Goal: Transaction & Acquisition: Book appointment/travel/reservation

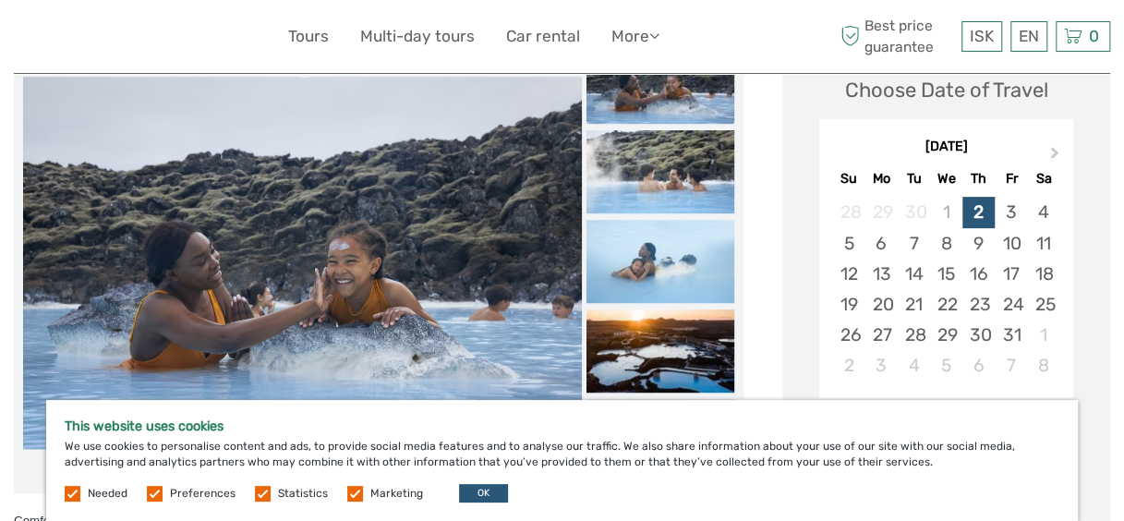
scroll to position [227, 0]
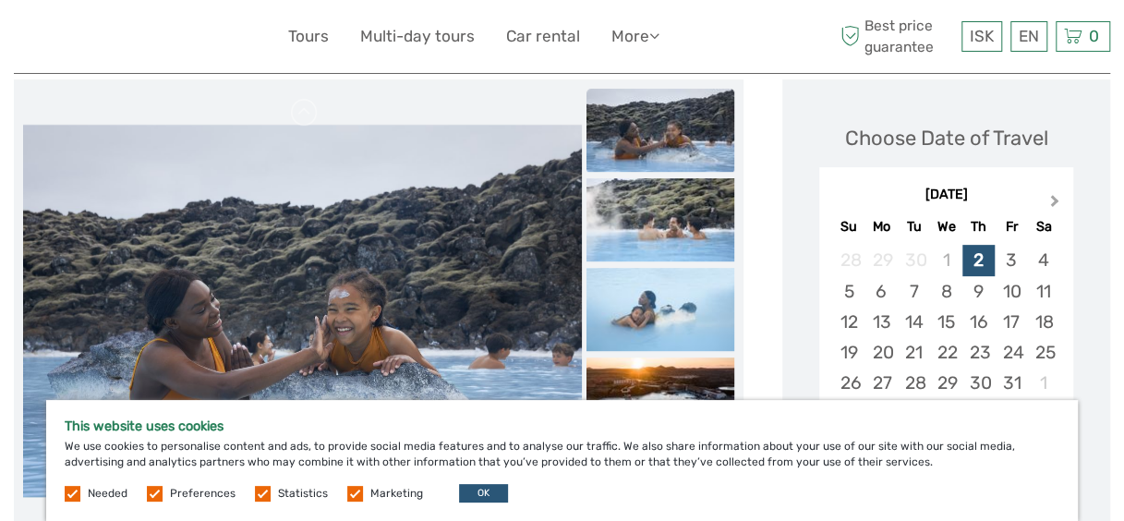
click at [1055, 198] on span "Next Month" at bounding box center [1055, 204] width 0 height 27
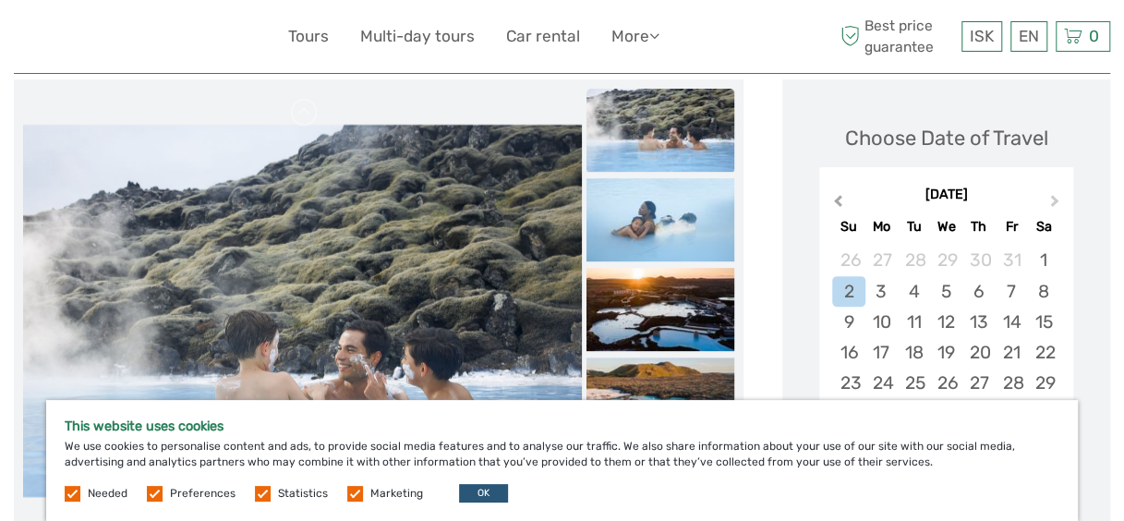
click at [838, 198] on span "Previous Month" at bounding box center [838, 204] width 0 height 27
click at [976, 325] on div "16" at bounding box center [978, 322] width 32 height 30
click at [472, 489] on button "OK" at bounding box center [483, 493] width 49 height 18
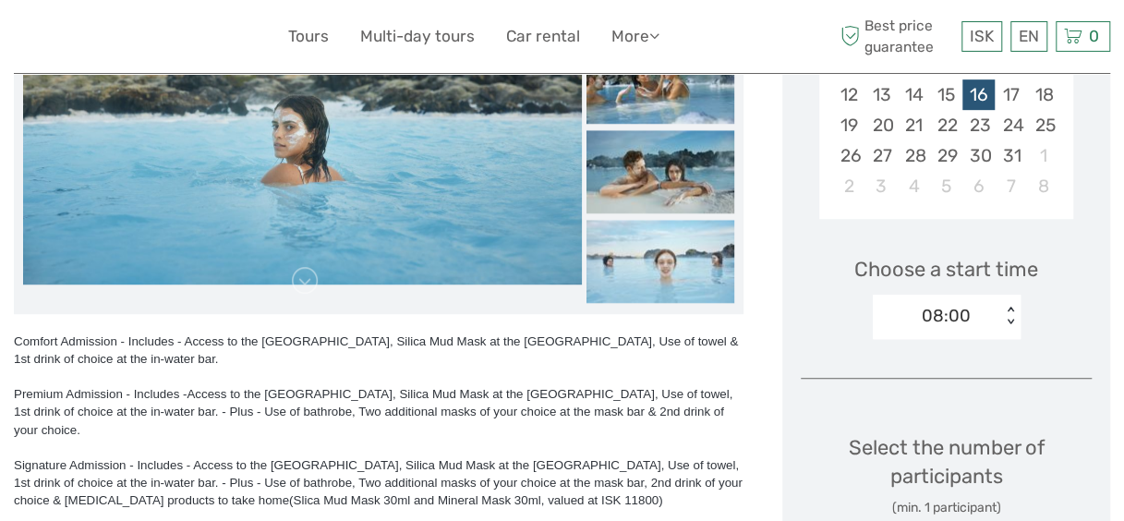
scroll to position [457, 0]
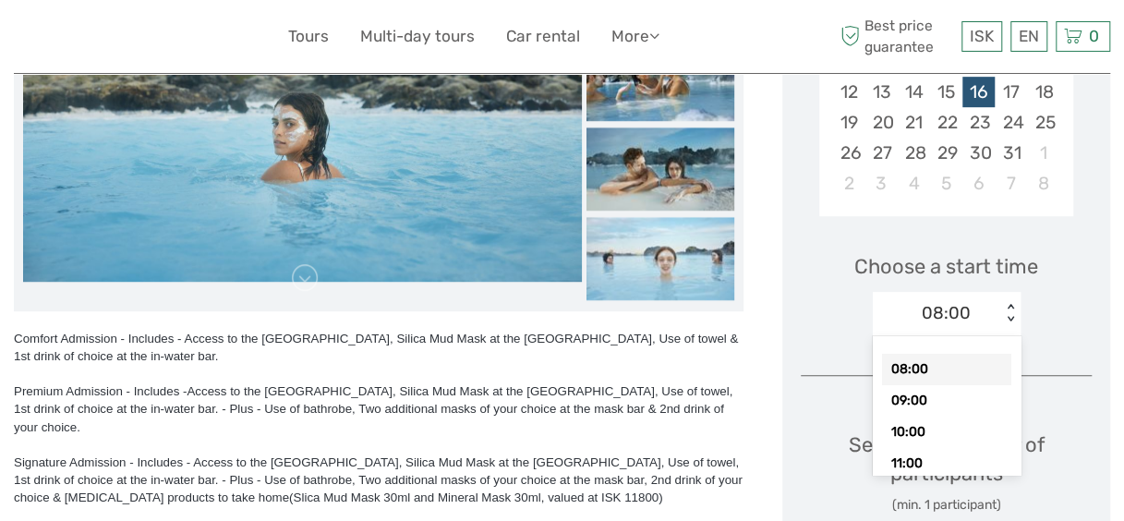
click at [1008, 305] on div "< >" at bounding box center [1010, 313] width 16 height 19
click at [938, 425] on div "12:00" at bounding box center [946, 426] width 129 height 31
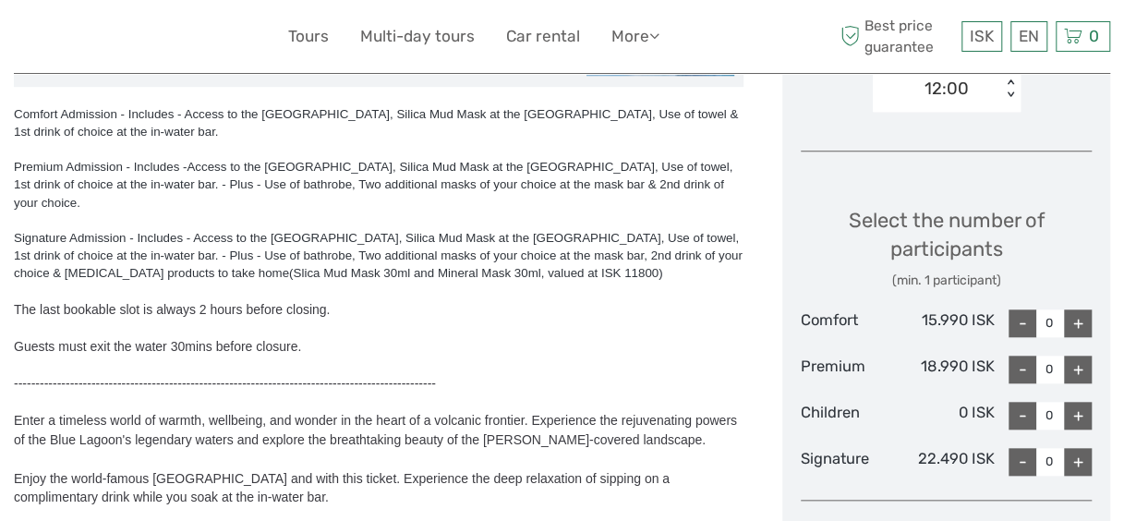
scroll to position [684, 0]
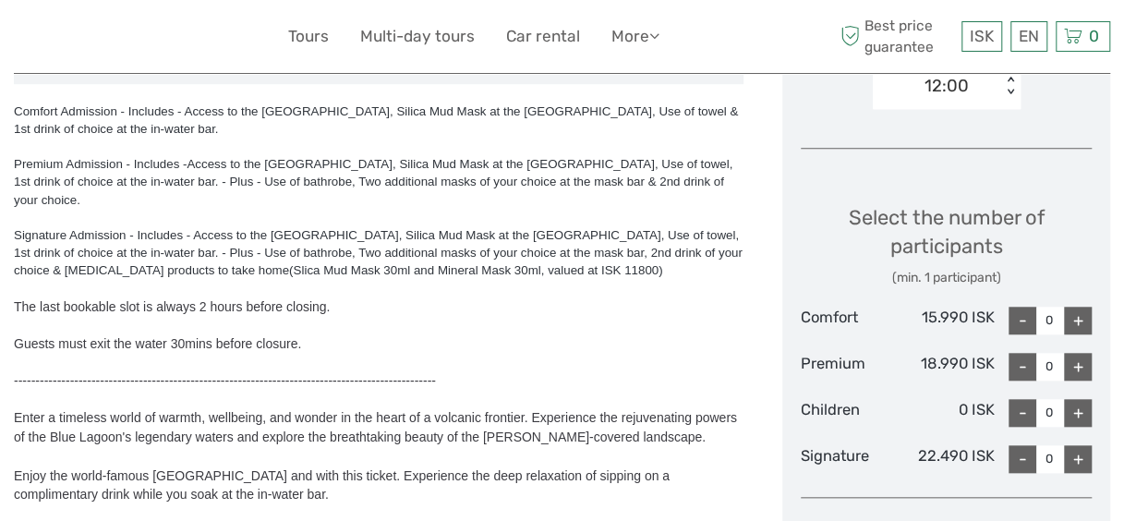
click at [1075, 319] on div "+" at bounding box center [1078, 321] width 28 height 28
type input "4"
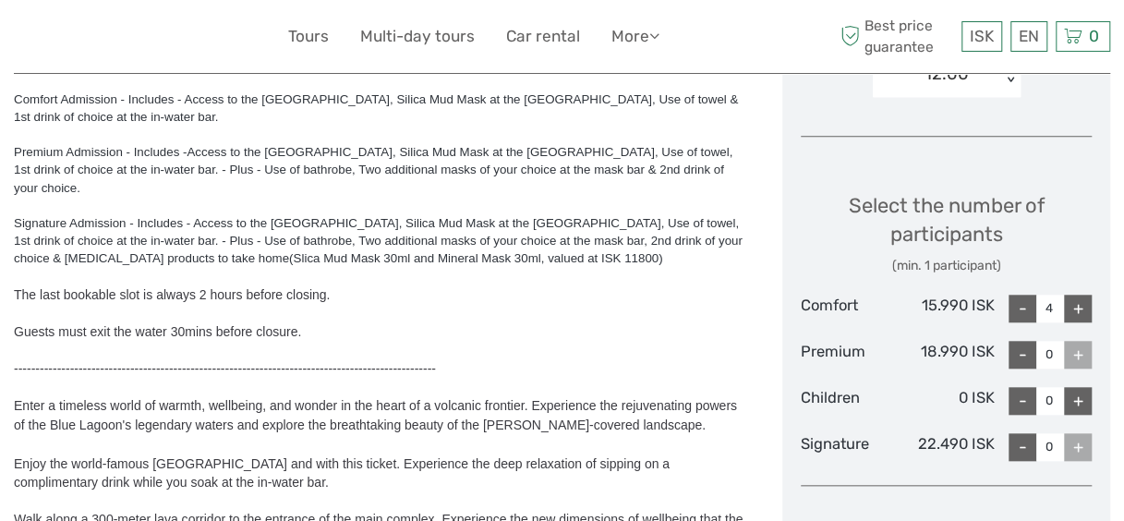
scroll to position [713, 0]
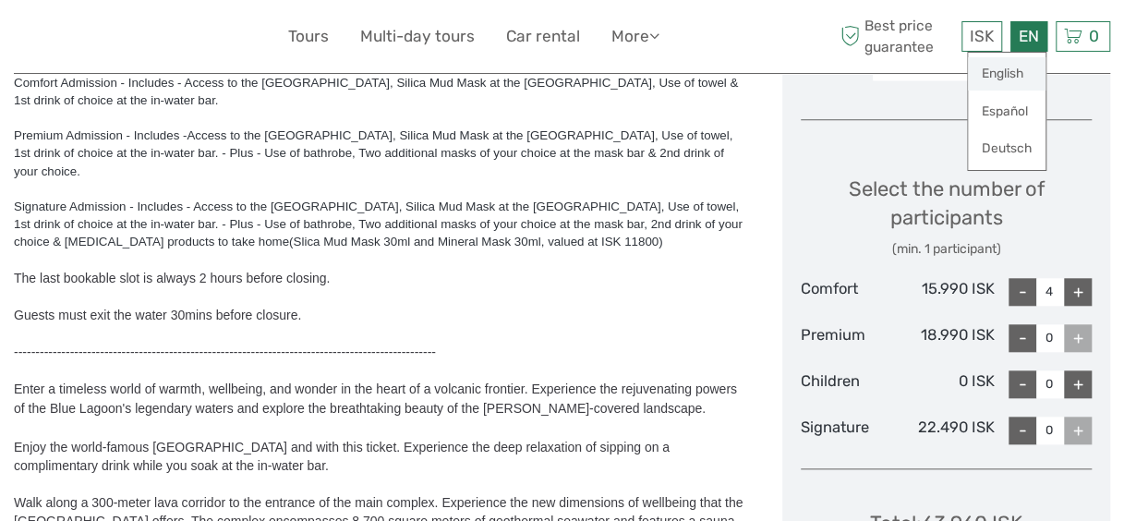
click at [1003, 67] on link "English" at bounding box center [1007, 73] width 78 height 33
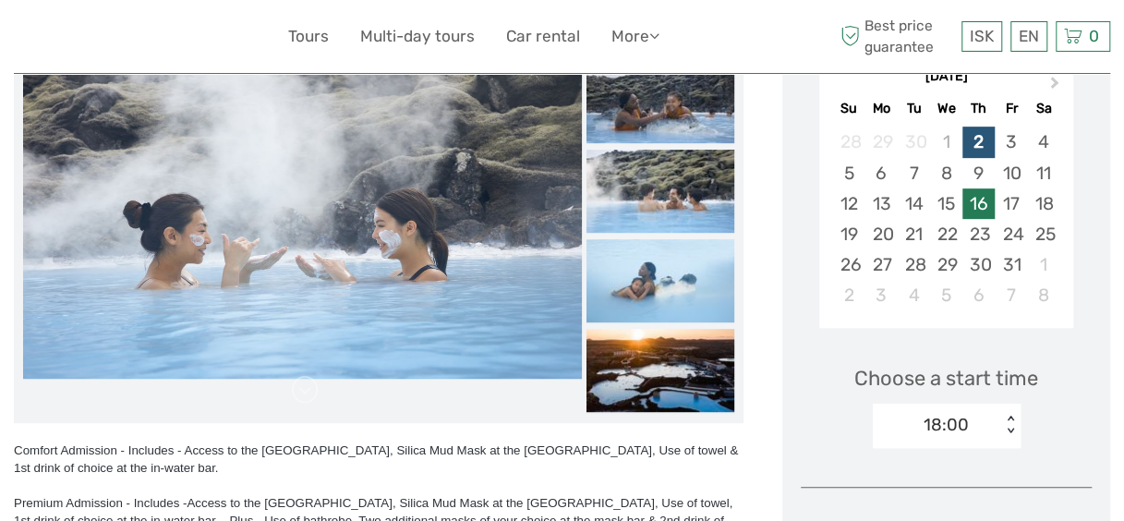
click at [975, 207] on div "16" at bounding box center [978, 203] width 32 height 30
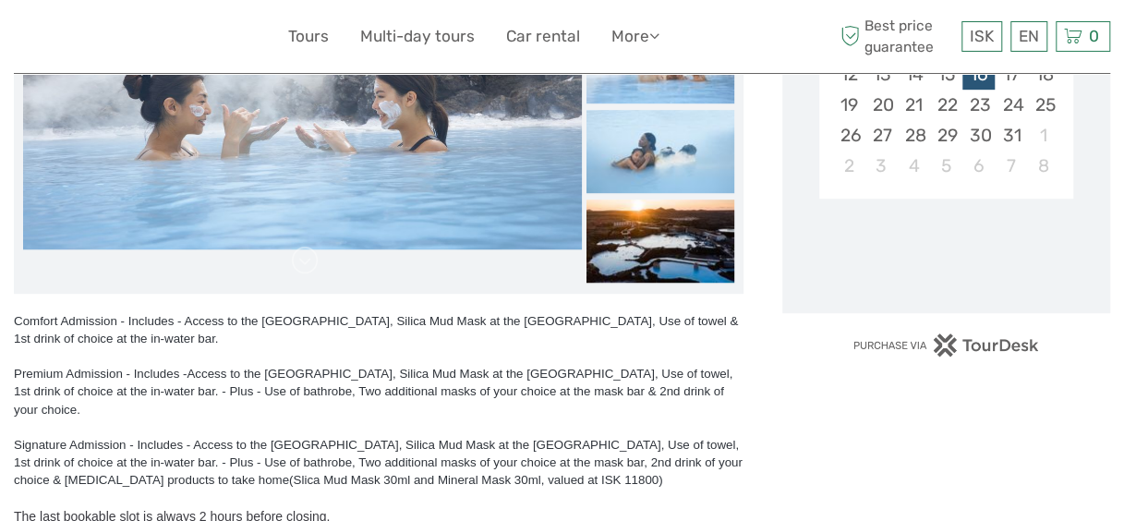
scroll to position [483, 0]
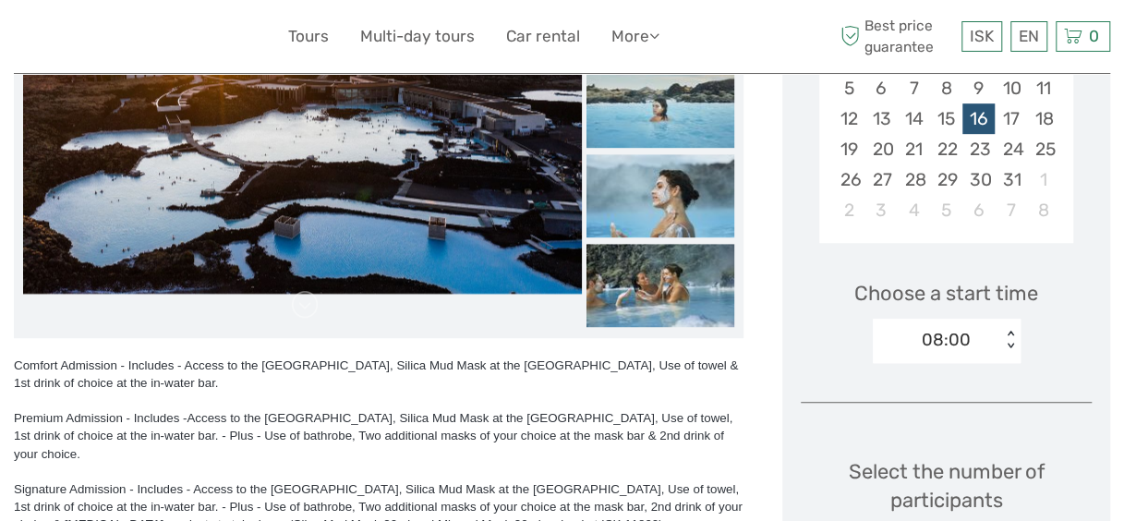
scroll to position [427, 0]
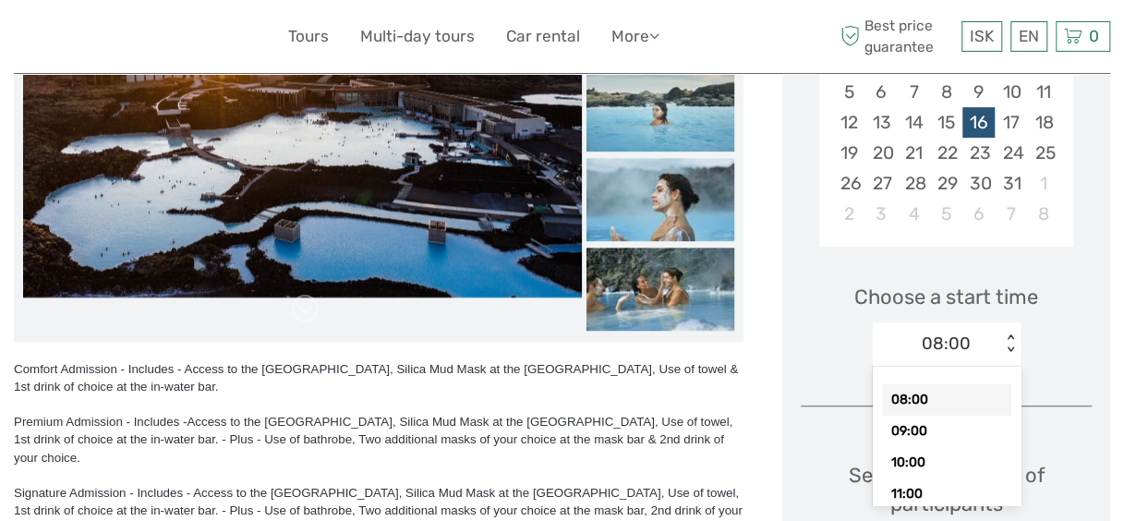
click at [1008, 346] on div "< >" at bounding box center [1010, 343] width 16 height 19
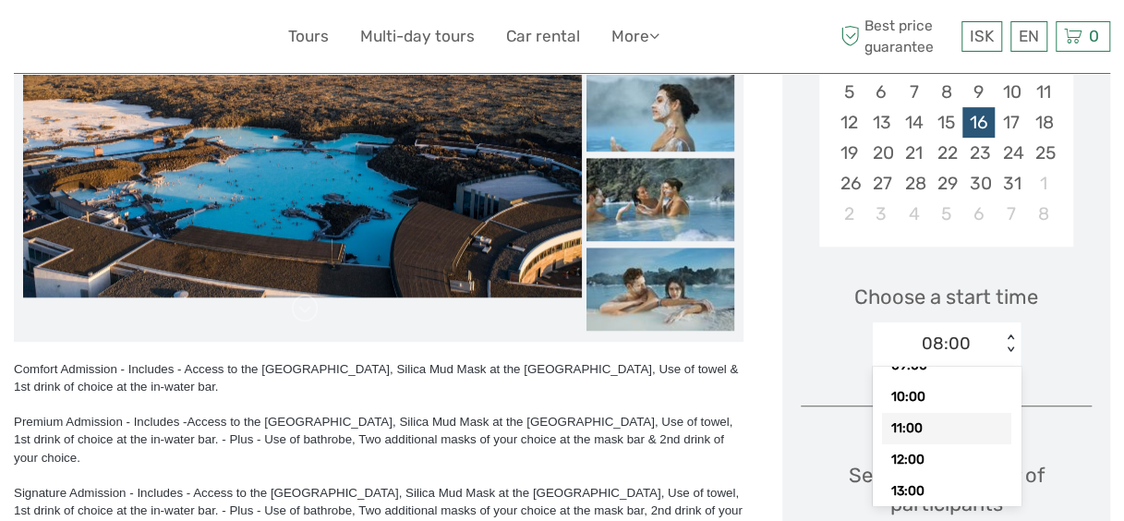
click at [957, 426] on div "11:00" at bounding box center [946, 428] width 129 height 31
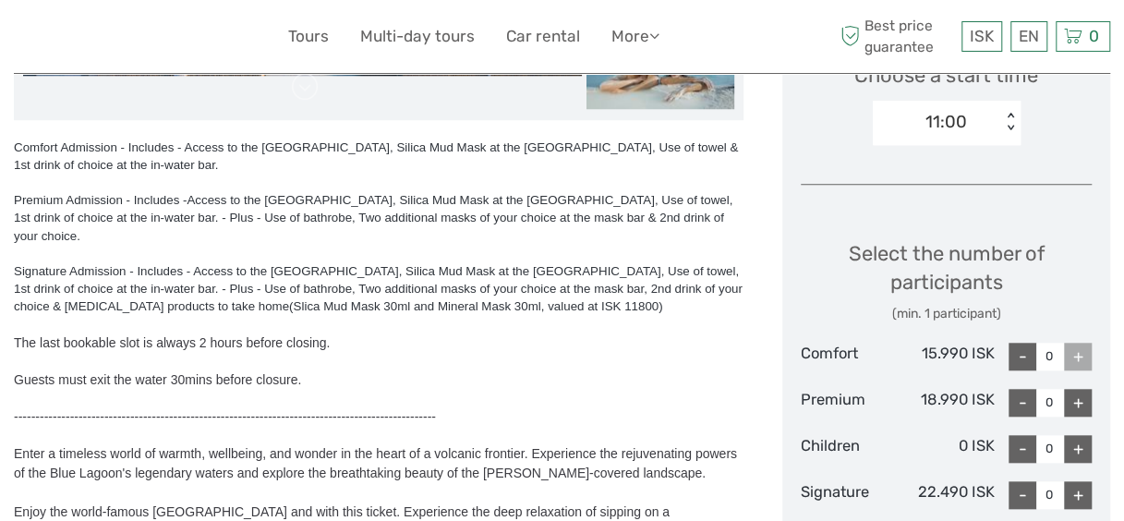
scroll to position [674, 0]
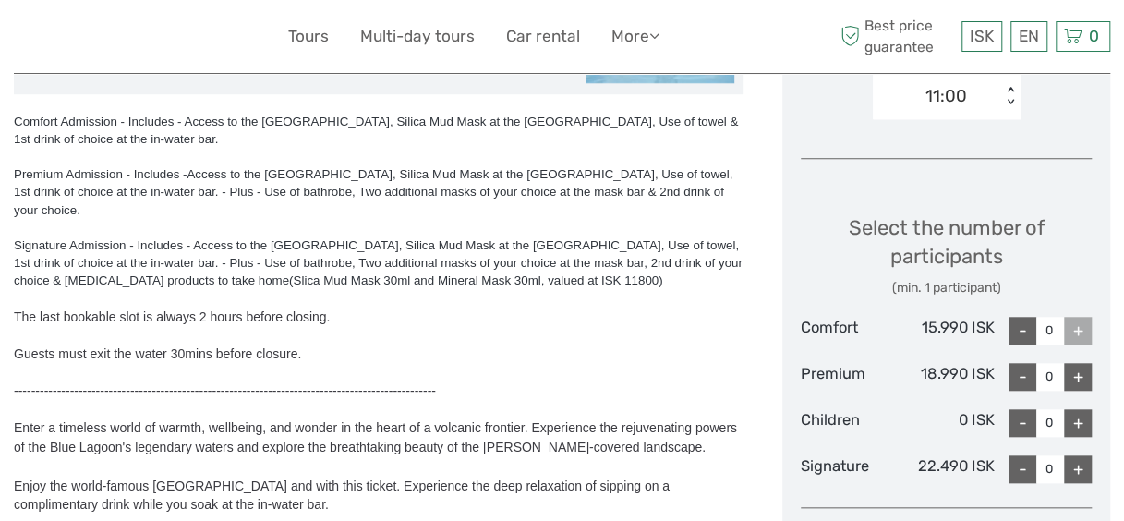
click at [1075, 328] on div "+" at bounding box center [1078, 331] width 28 height 28
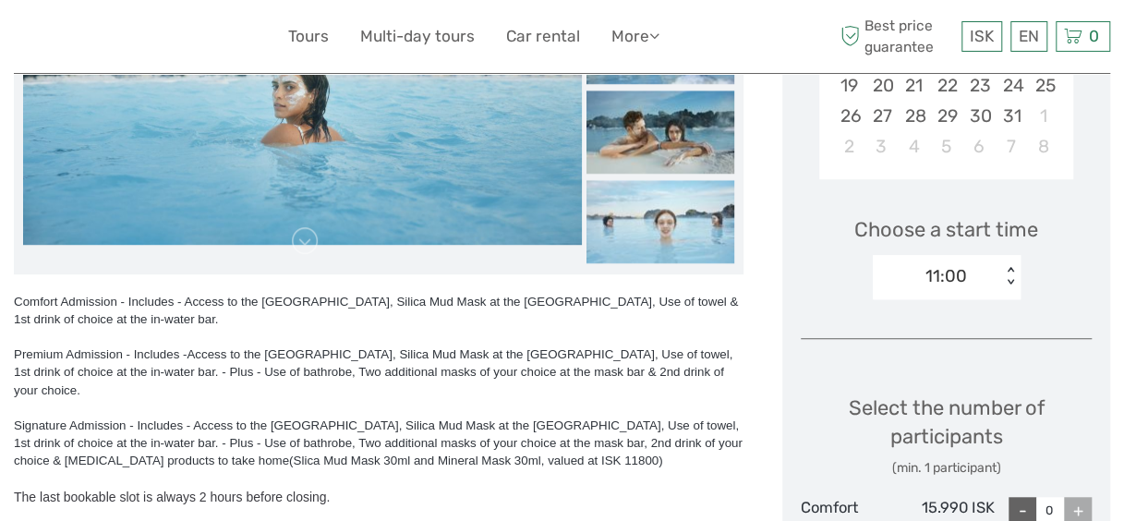
scroll to position [391, 0]
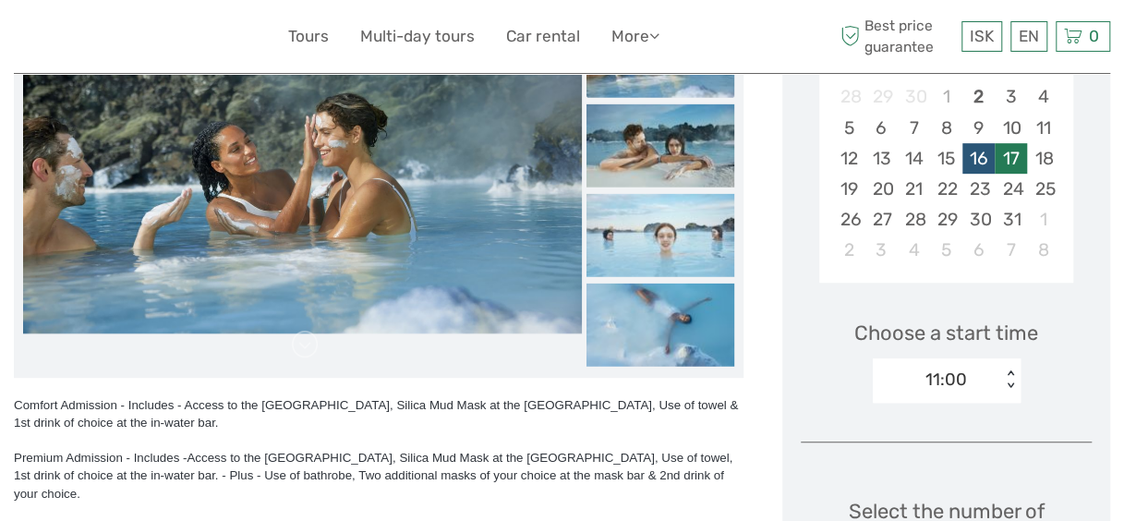
click at [1012, 163] on div "17" at bounding box center [1011, 158] width 32 height 30
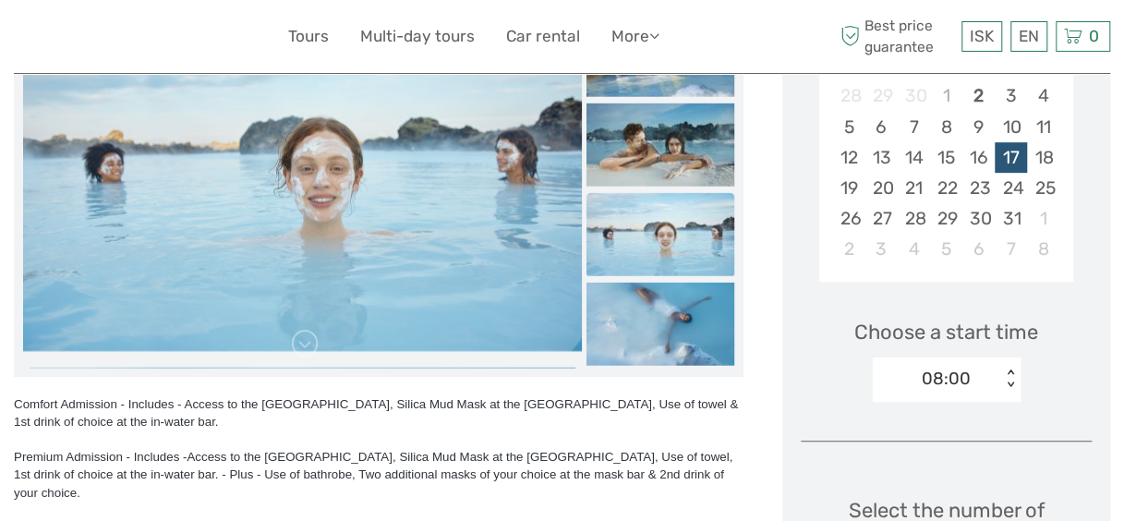
scroll to position [386, 0]
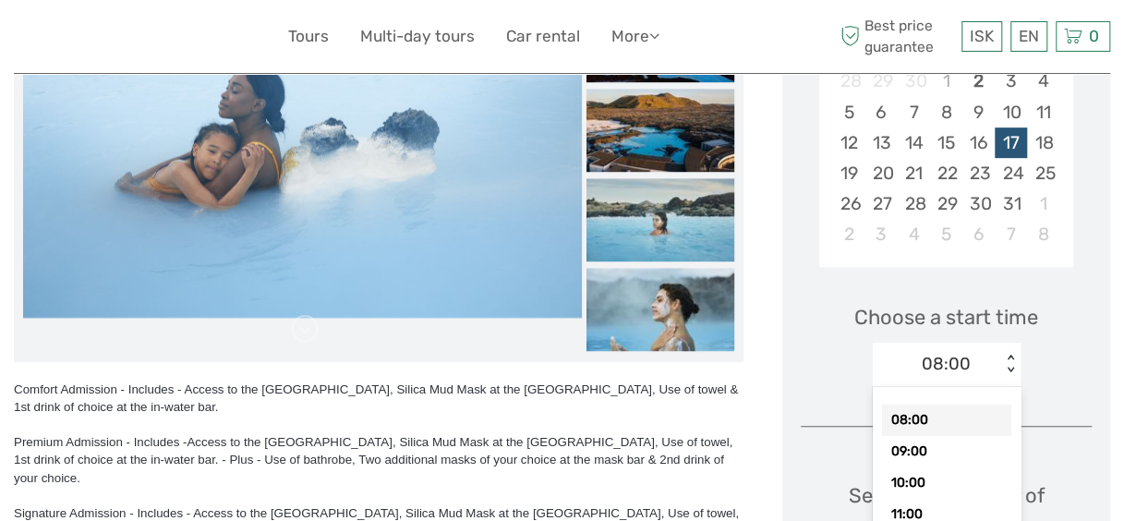
click at [1009, 386] on div "option 08:00 selected, 1 of 13. 13 results available. Use Up and Down to choose…" at bounding box center [947, 365] width 148 height 44
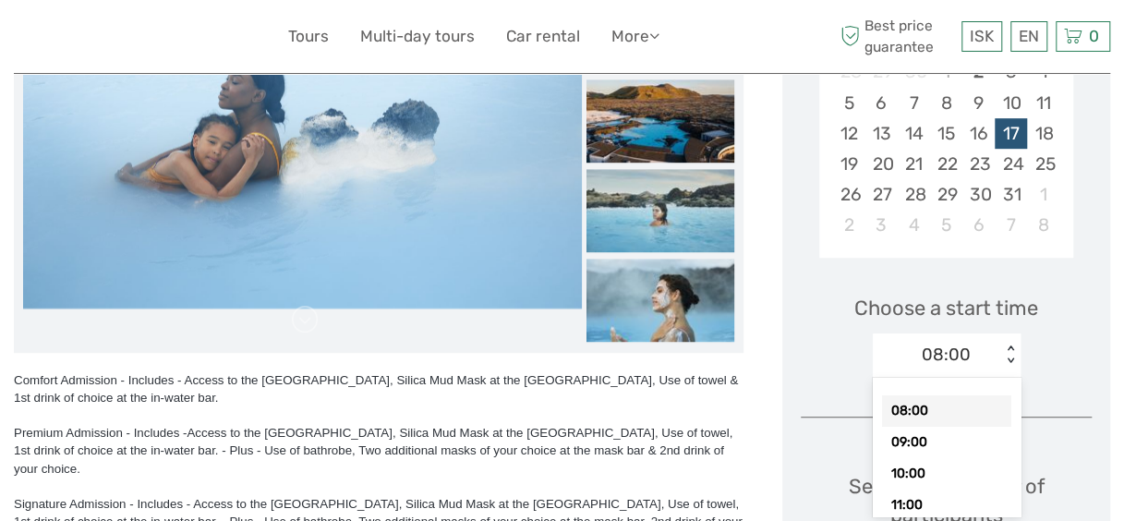
scroll to position [416, 0]
click at [1010, 344] on div "< >" at bounding box center [1010, 353] width 16 height 19
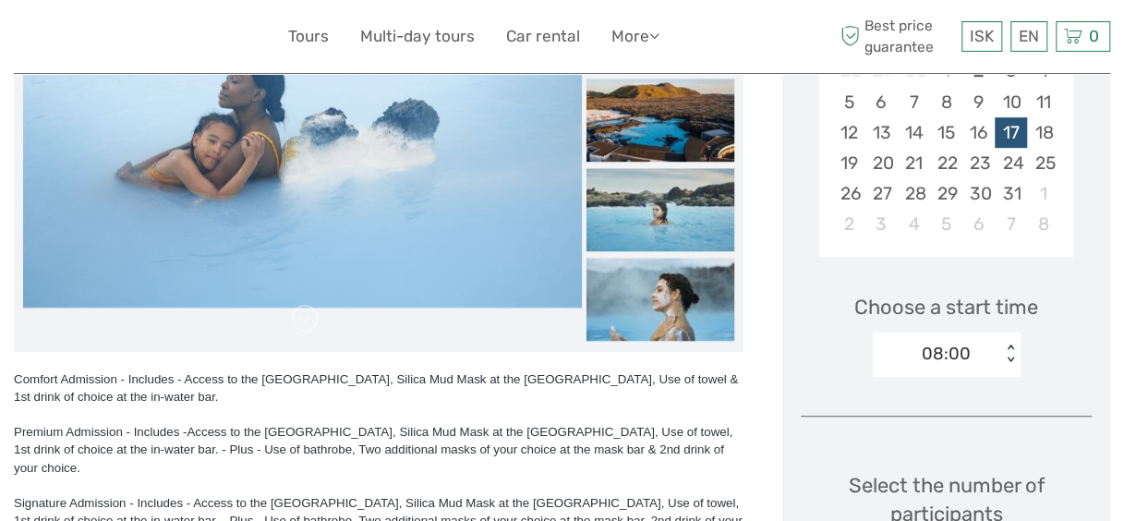
click at [1010, 344] on div "< >" at bounding box center [1010, 353] width 16 height 19
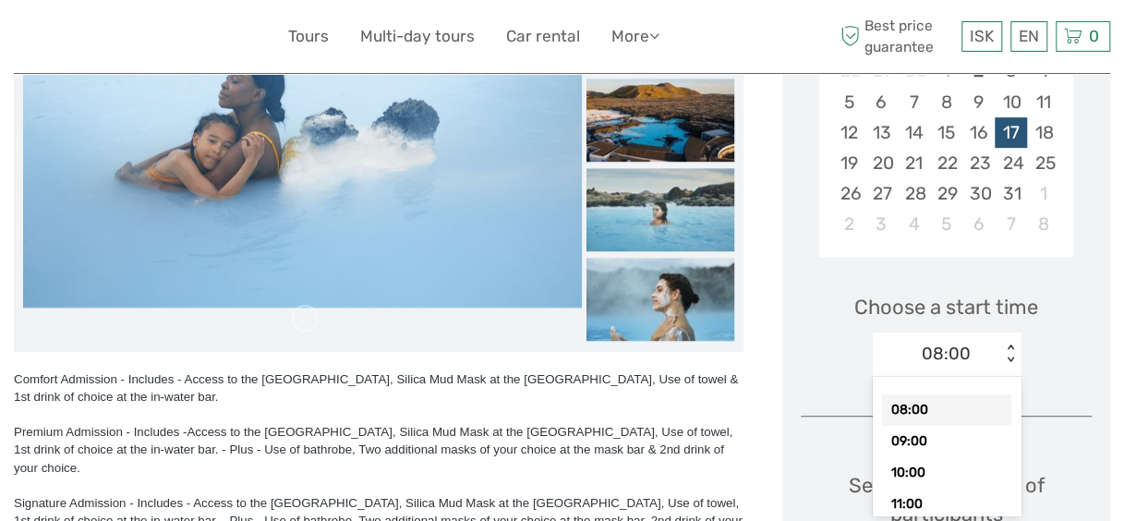
click at [1008, 358] on div "< >" at bounding box center [1010, 353] width 16 height 19
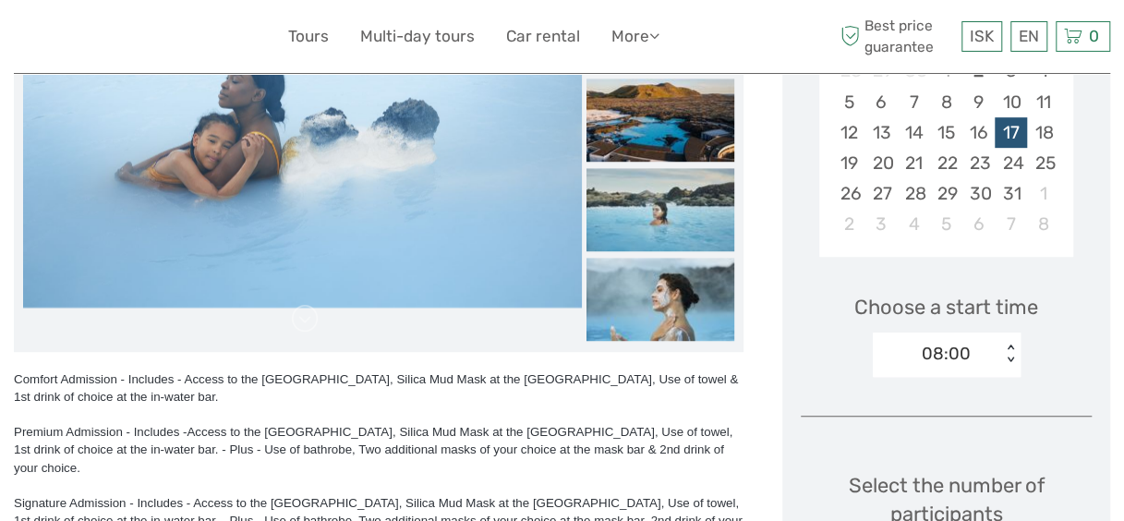
click at [1008, 358] on div "< >" at bounding box center [1010, 353] width 16 height 19
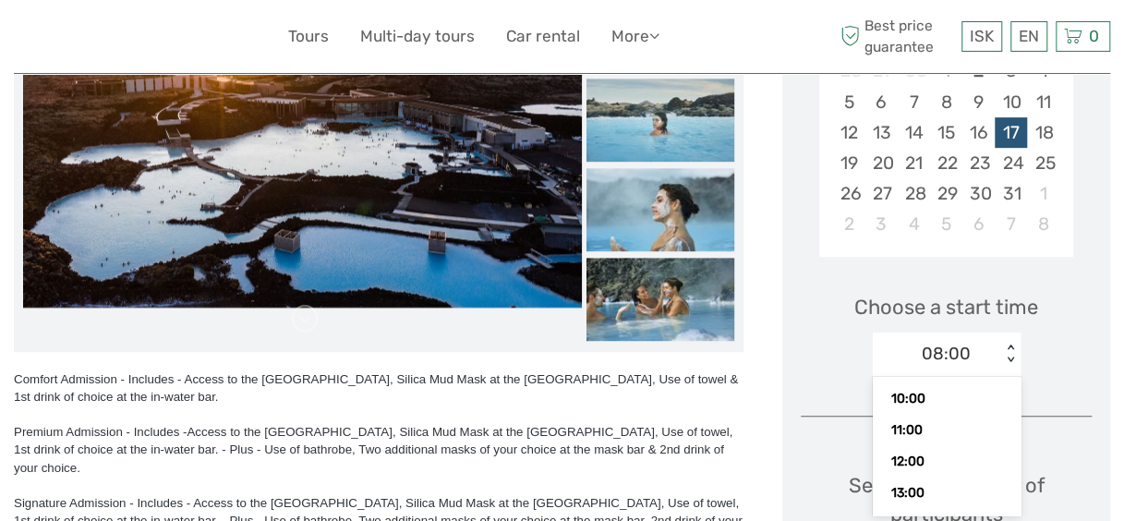
scroll to position [79, 0]
click at [946, 455] on div "12:00" at bounding box center [946, 455] width 129 height 31
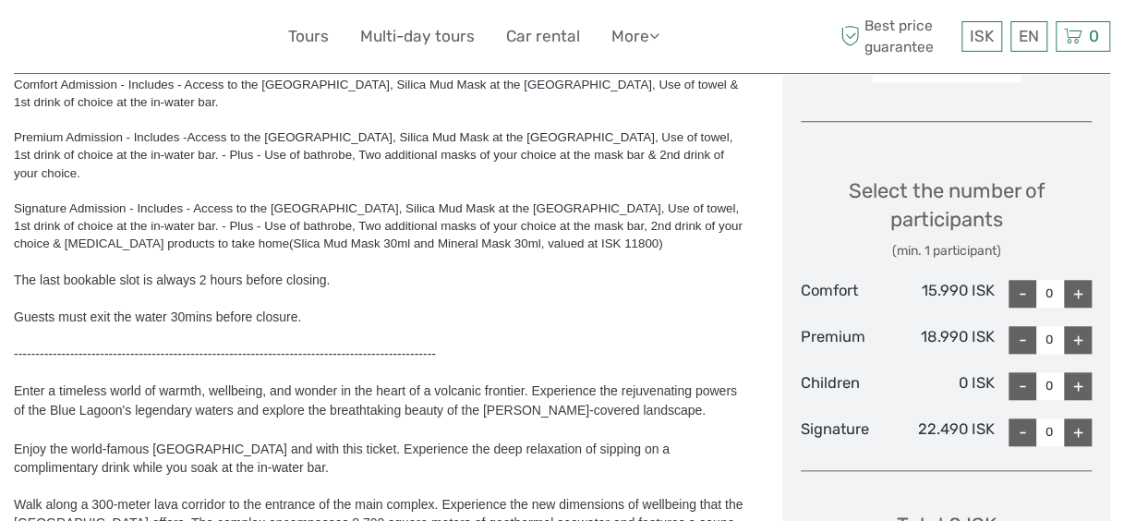
scroll to position [714, 0]
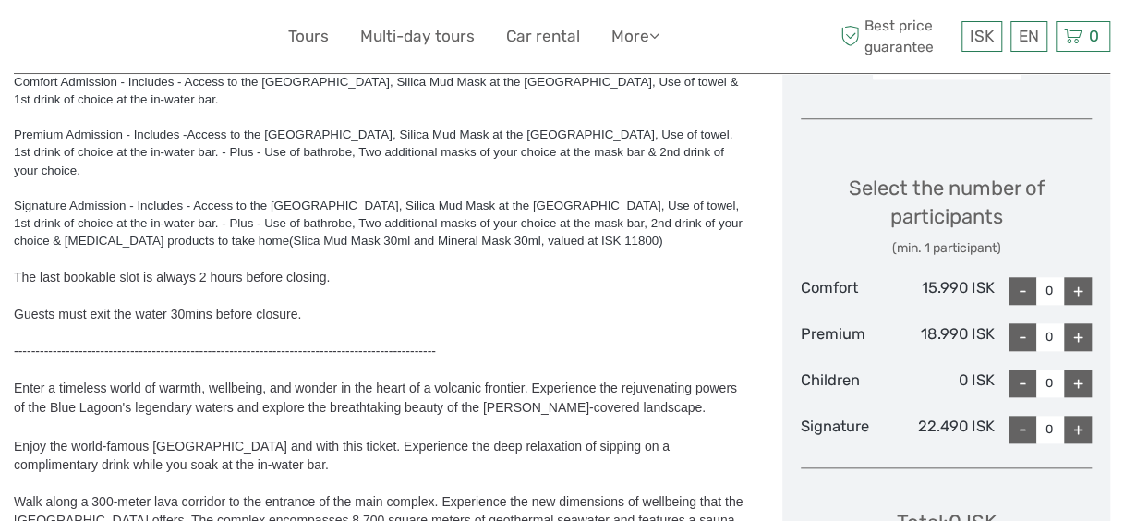
click at [1077, 287] on div "+" at bounding box center [1078, 291] width 28 height 28
type input "4"
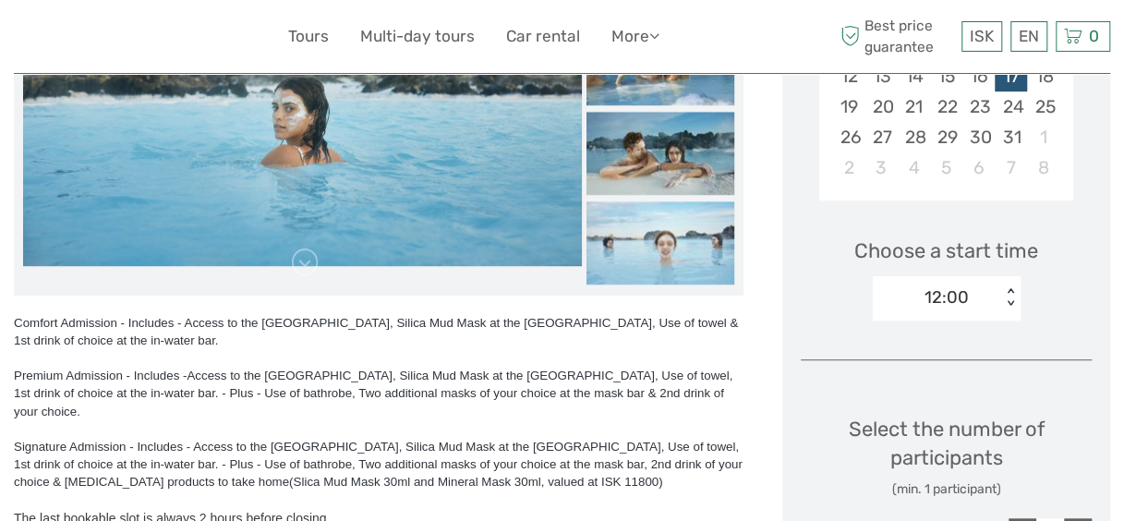
scroll to position [436, 0]
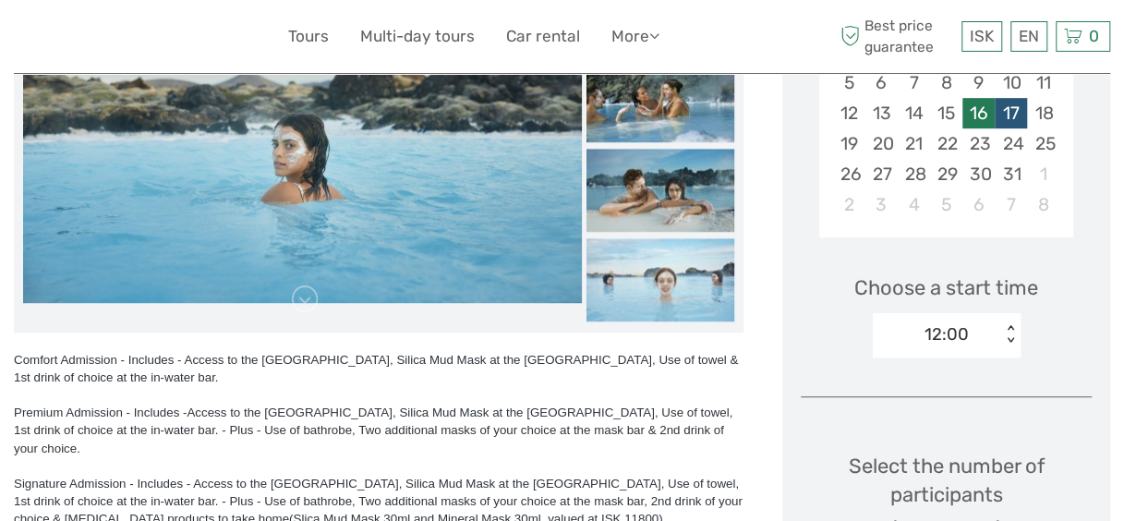
click at [983, 111] on div "16" at bounding box center [978, 113] width 32 height 30
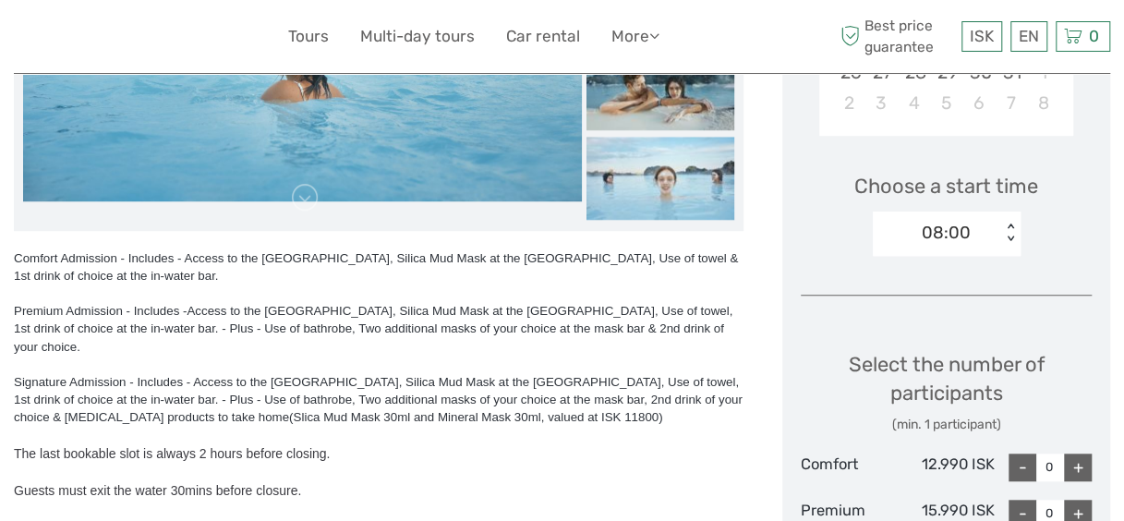
scroll to position [525, 0]
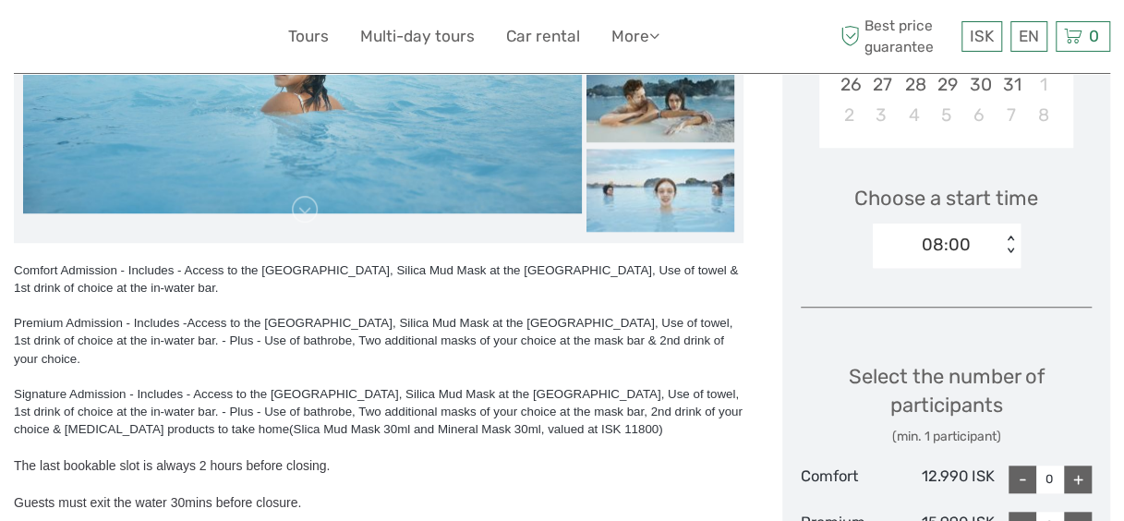
click at [1007, 246] on div "< >" at bounding box center [1010, 244] width 16 height 19
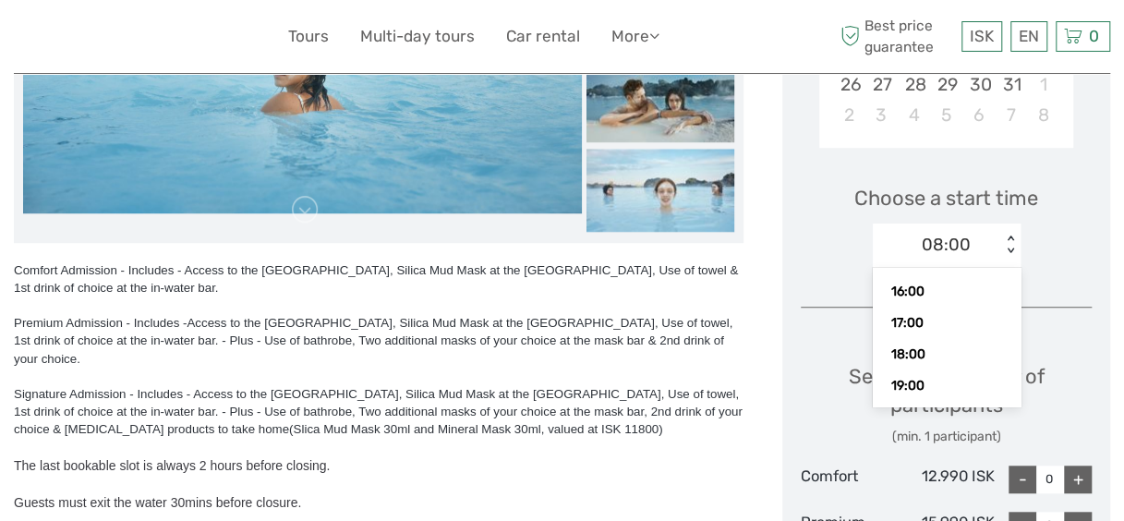
scroll to position [268, 0]
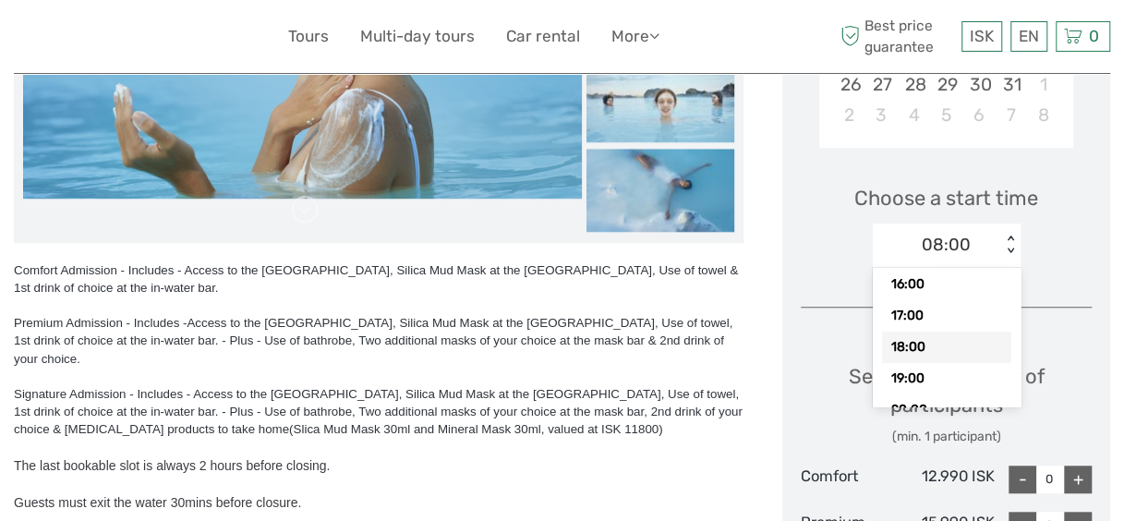
click at [951, 342] on div "18:00" at bounding box center [946, 347] width 129 height 31
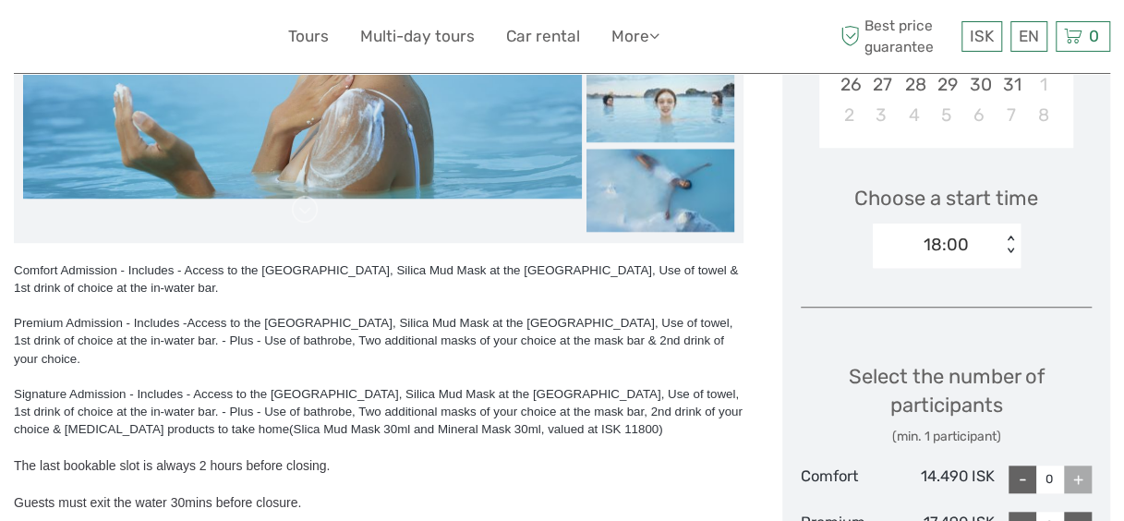
click at [1005, 235] on div "< >" at bounding box center [1010, 244] width 16 height 19
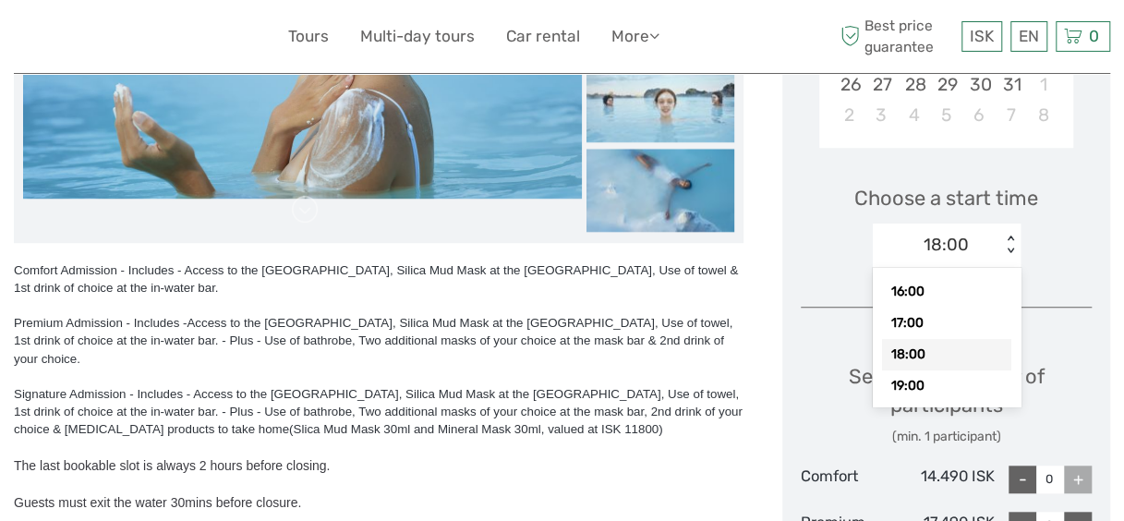
scroll to position [265, 0]
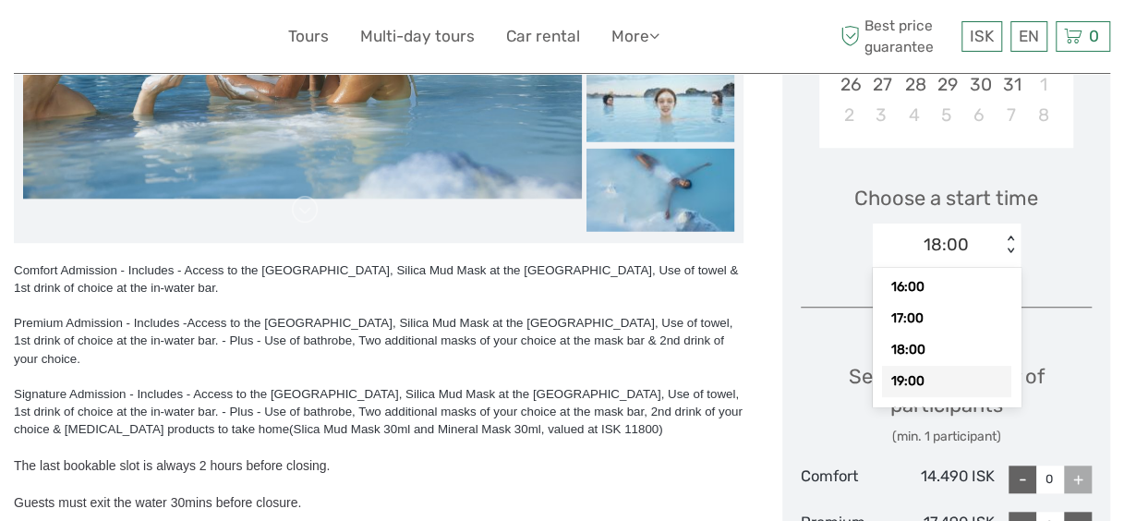
click at [958, 377] on div "19:00" at bounding box center [946, 381] width 129 height 31
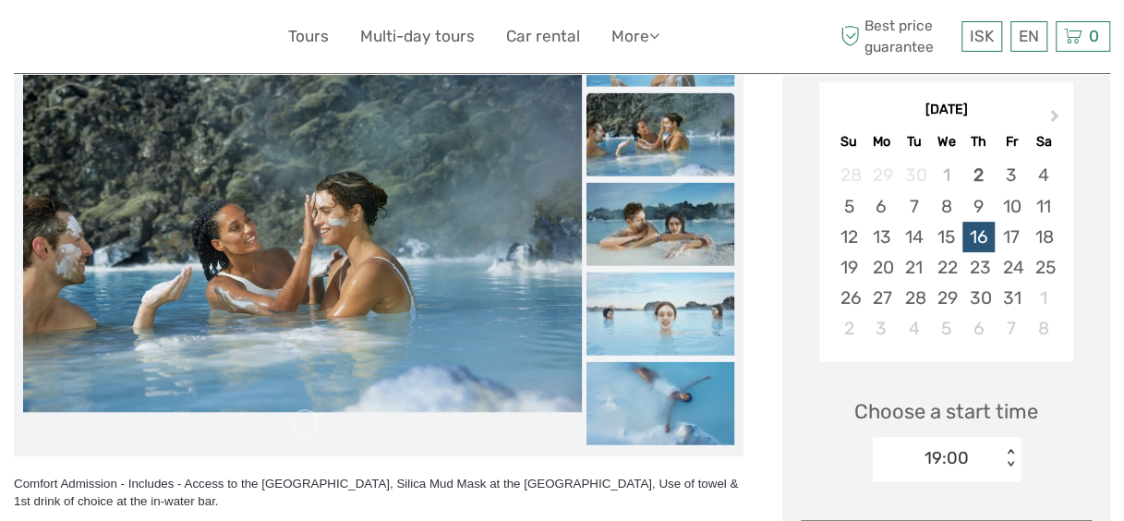
scroll to position [310, 0]
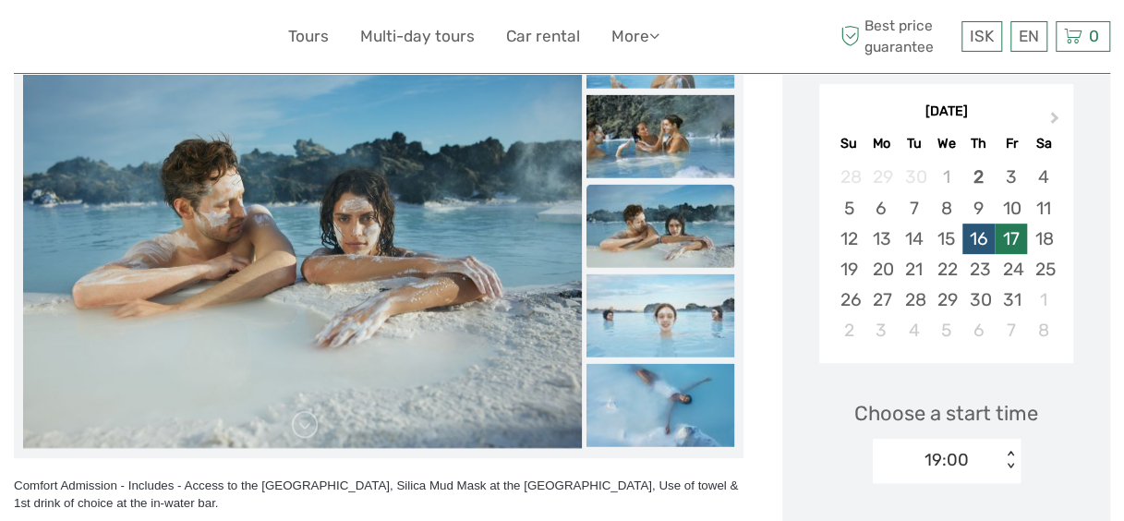
click at [1008, 242] on div "17" at bounding box center [1011, 238] width 32 height 30
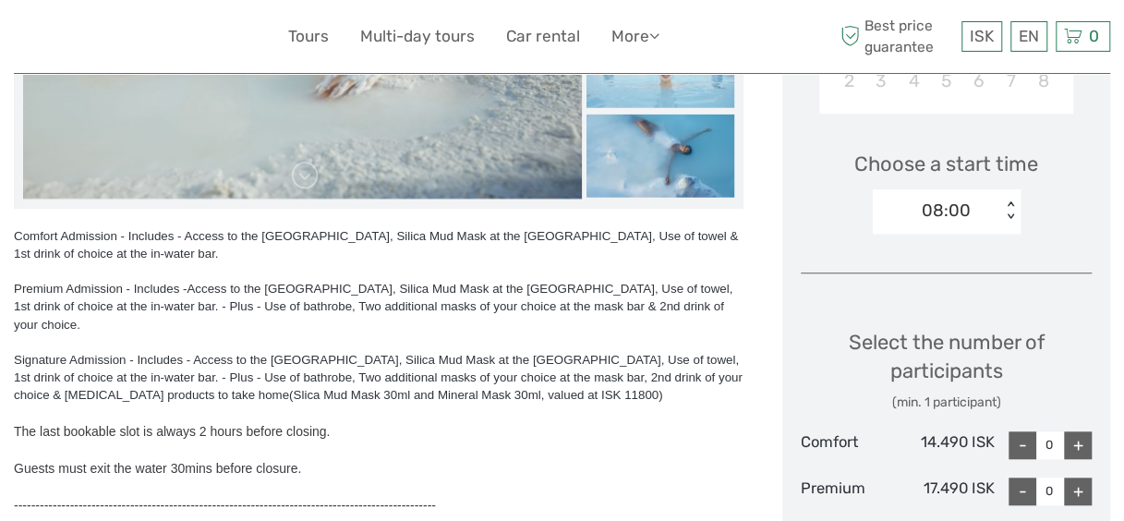
scroll to position [562, 0]
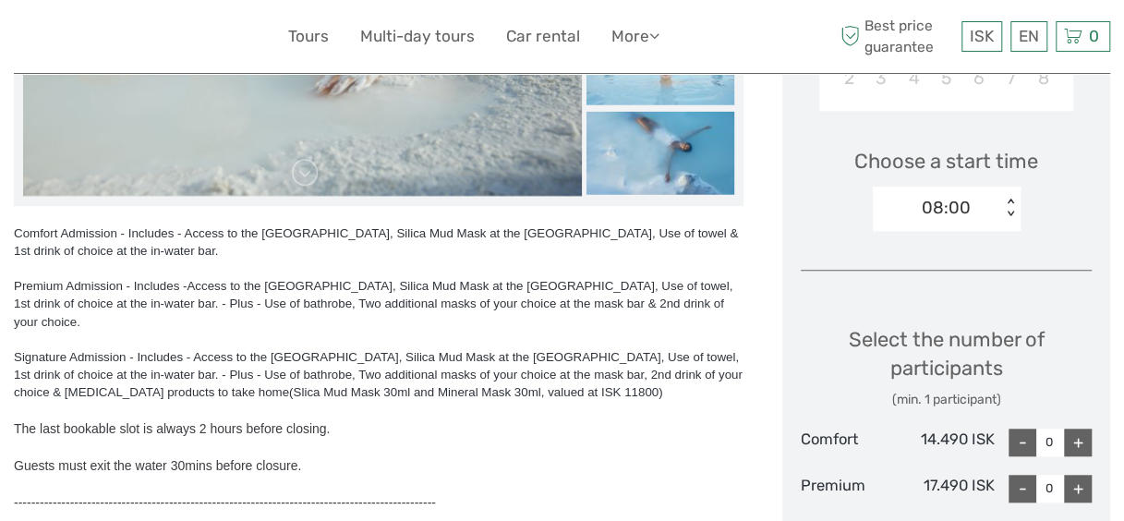
click at [1007, 211] on div "< >" at bounding box center [1010, 208] width 16 height 19
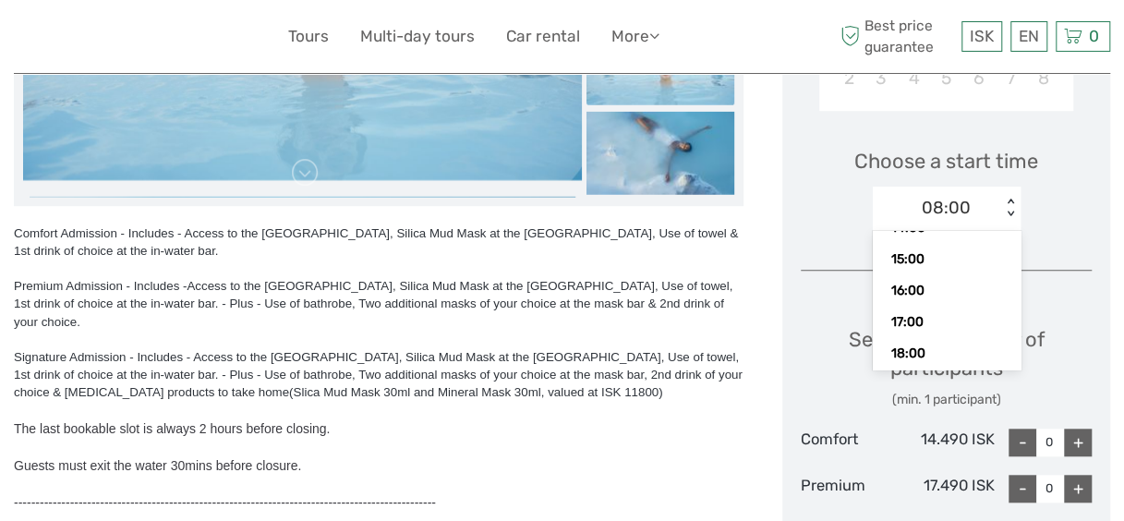
scroll to position [222, 0]
click at [958, 349] on div "18:00" at bounding box center [946, 356] width 129 height 31
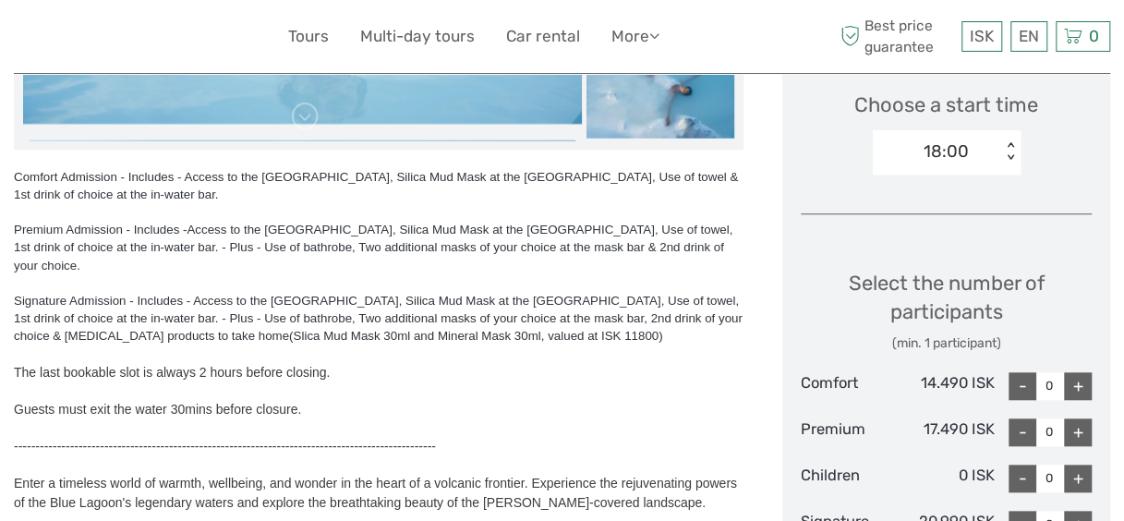
scroll to position [630, 0]
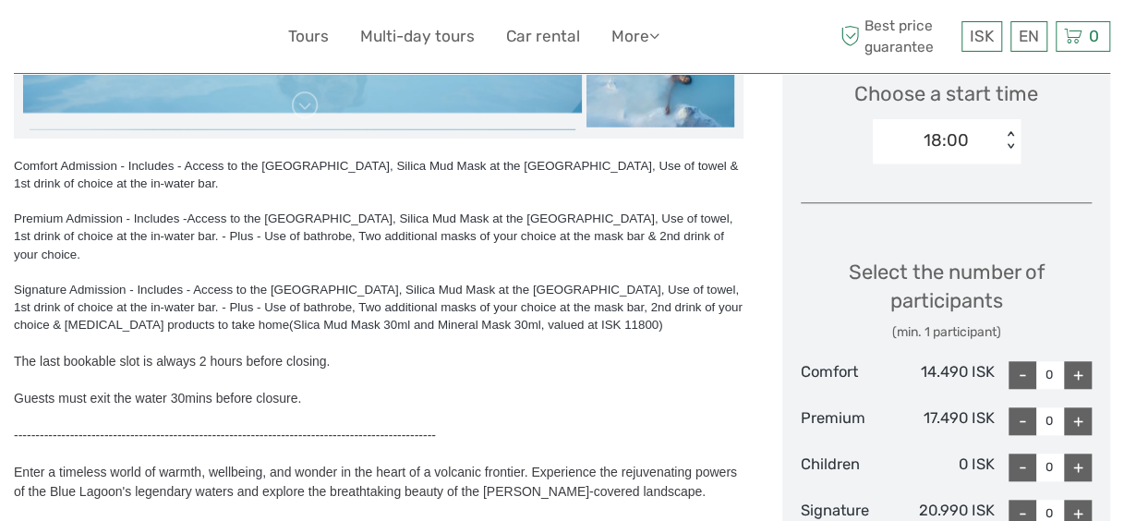
click at [1071, 371] on div "+" at bounding box center [1078, 375] width 28 height 28
type input "4"
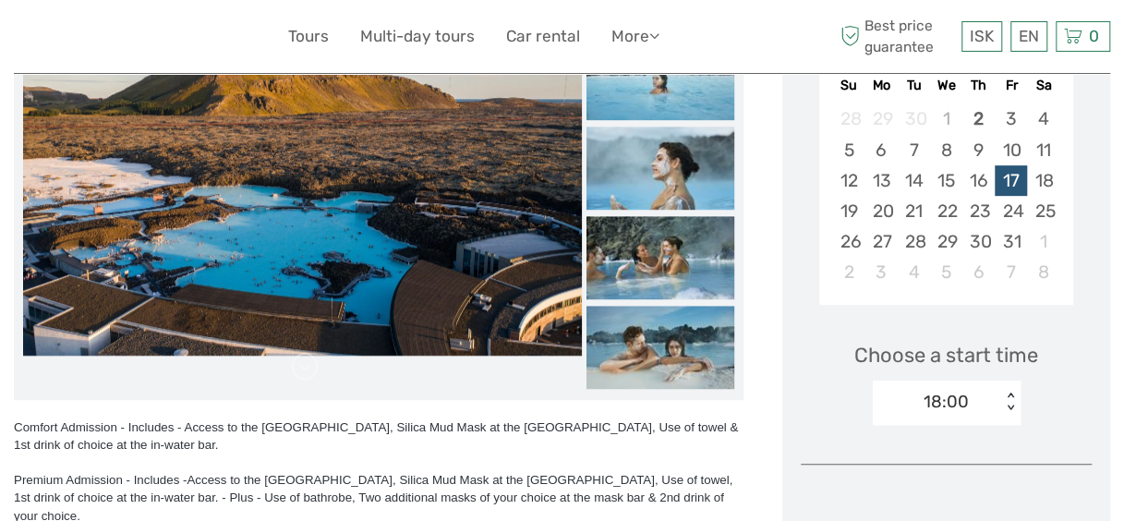
scroll to position [352, 0]
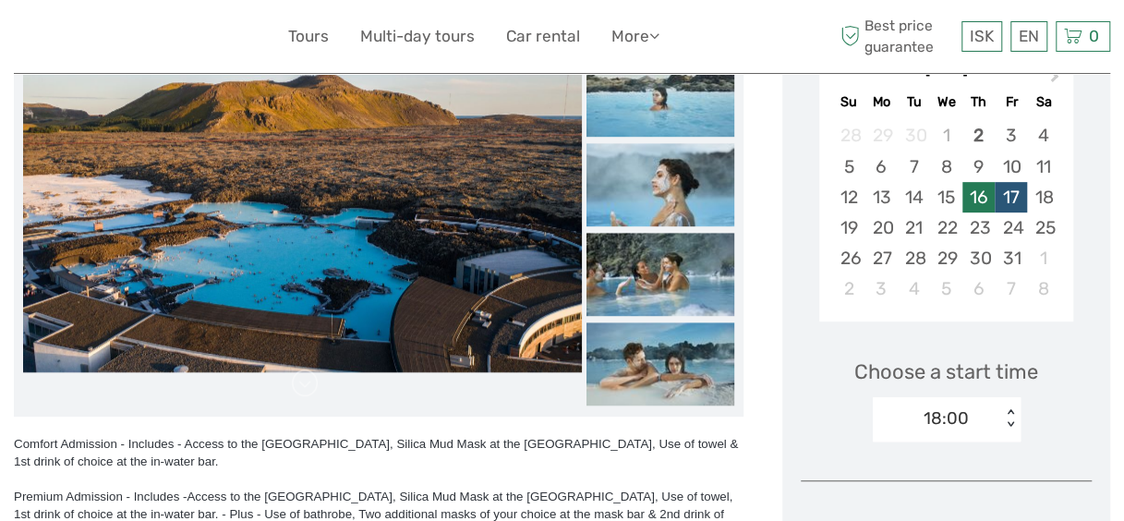
click at [979, 199] on div "16" at bounding box center [978, 197] width 32 height 30
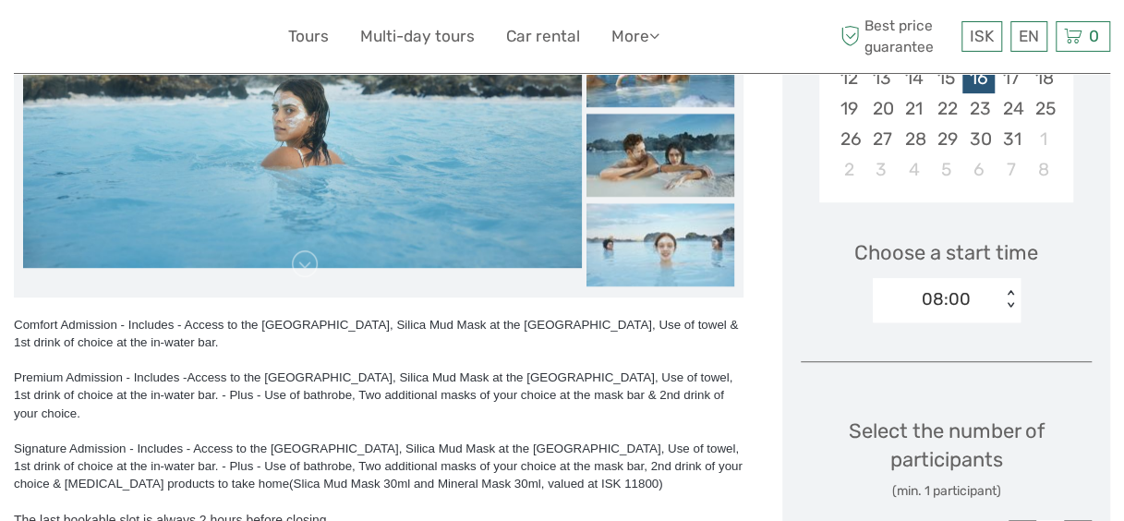
scroll to position [465, 0]
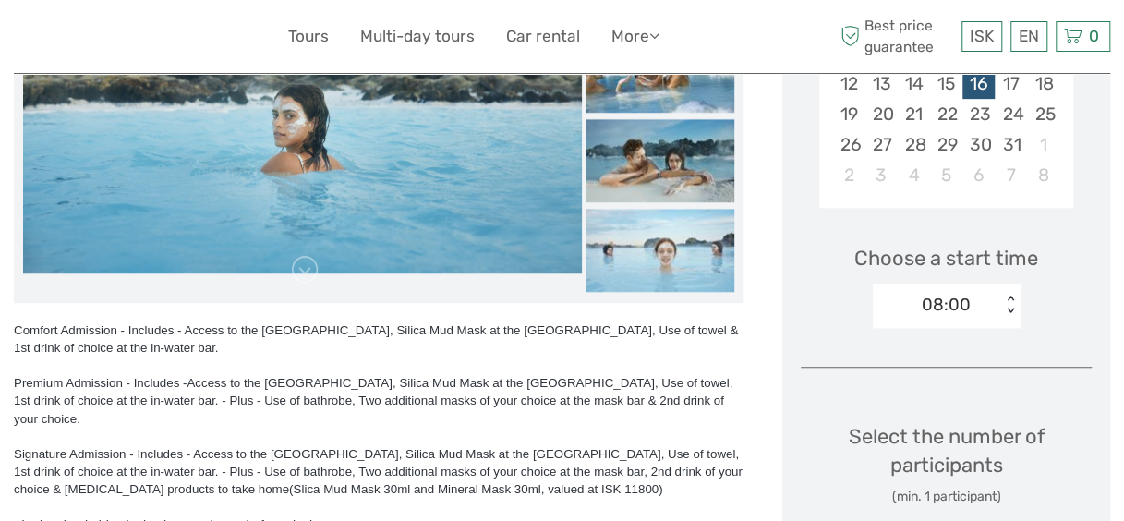
click at [1008, 311] on div "< >" at bounding box center [1010, 304] width 16 height 19
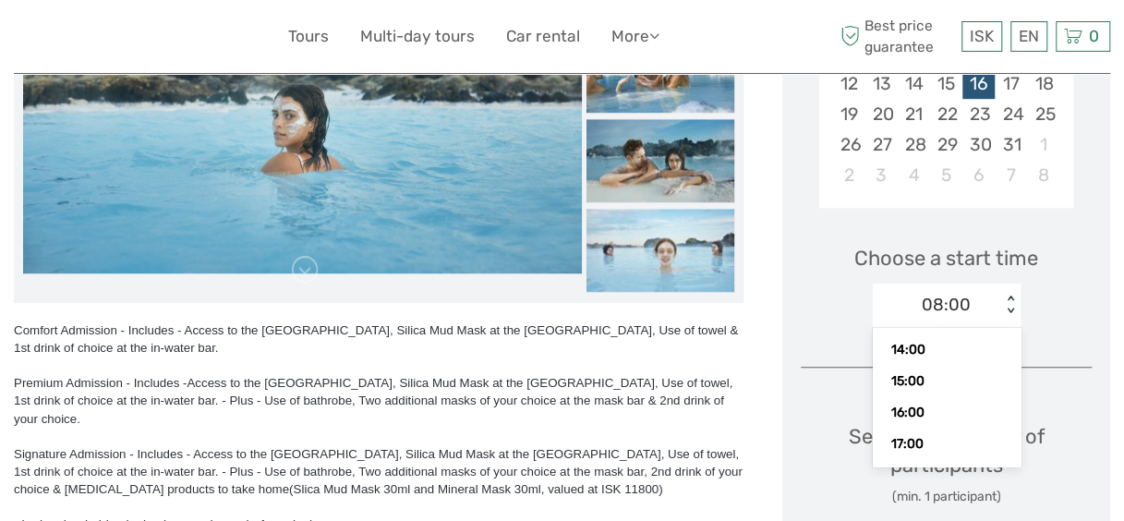
scroll to position [211, 0]
click at [961, 433] on div "17:00" at bounding box center [946, 432] width 129 height 31
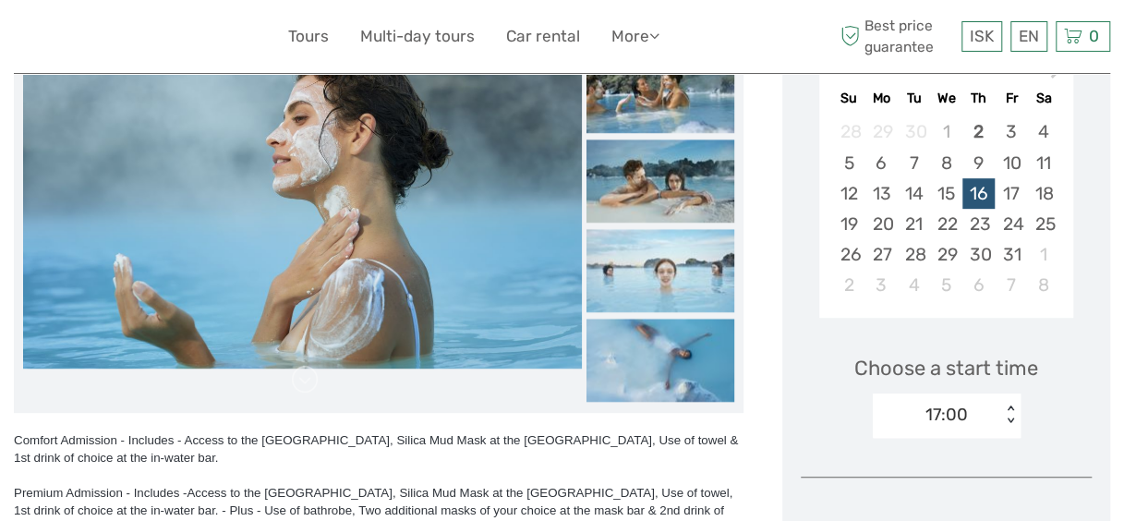
scroll to position [288, 0]
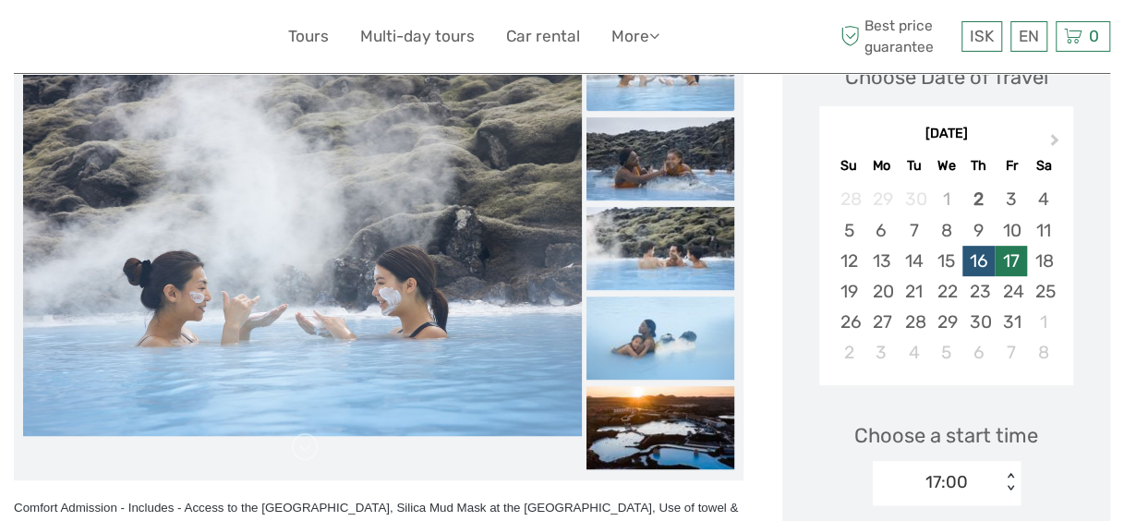
click at [1007, 255] on div "17" at bounding box center [1011, 261] width 32 height 30
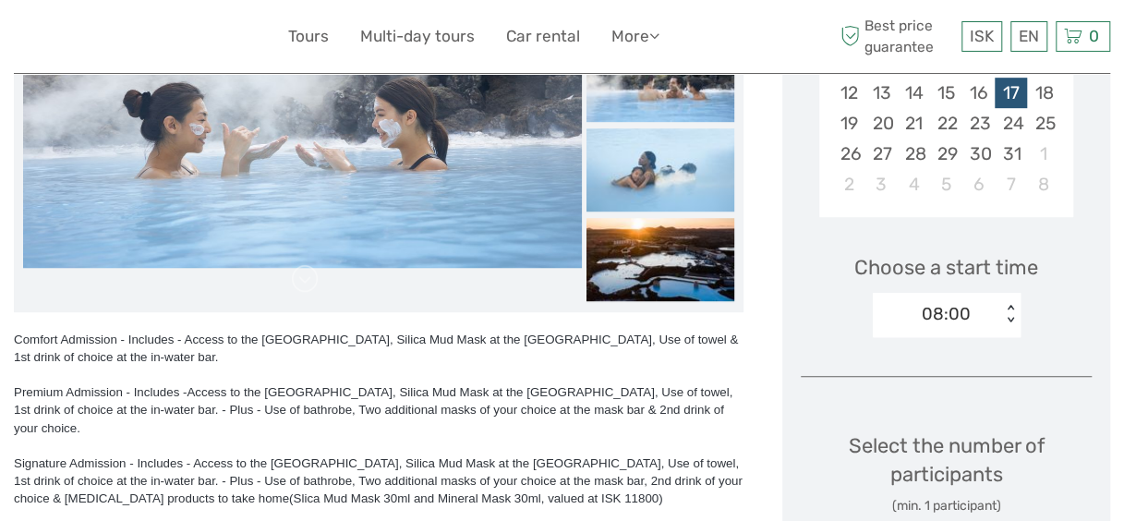
scroll to position [499, 0]
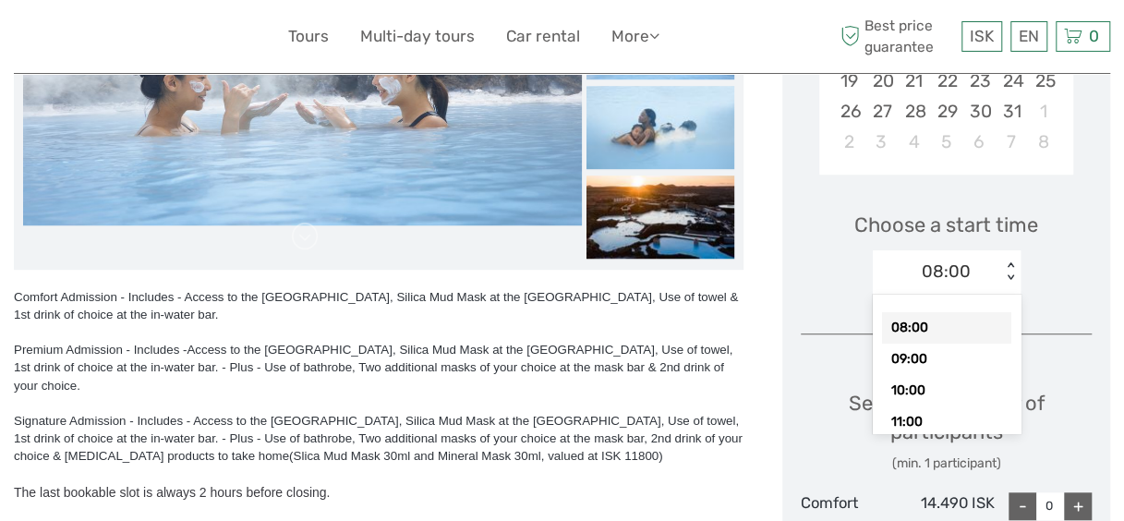
click at [1010, 274] on div "< >" at bounding box center [1010, 271] width 16 height 19
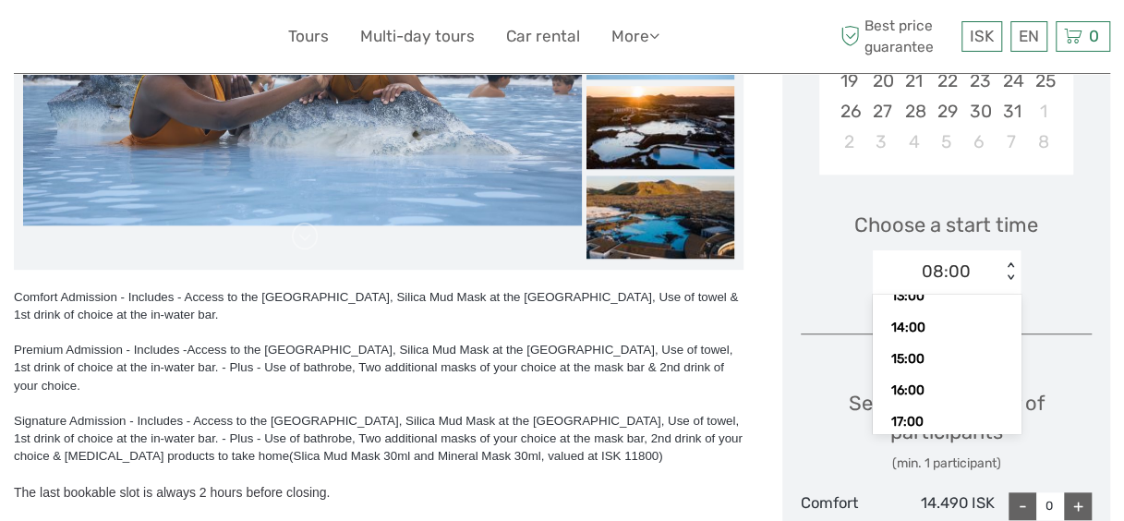
scroll to position [202, 0]
click at [953, 404] on div "17:00" at bounding box center [946, 407] width 129 height 31
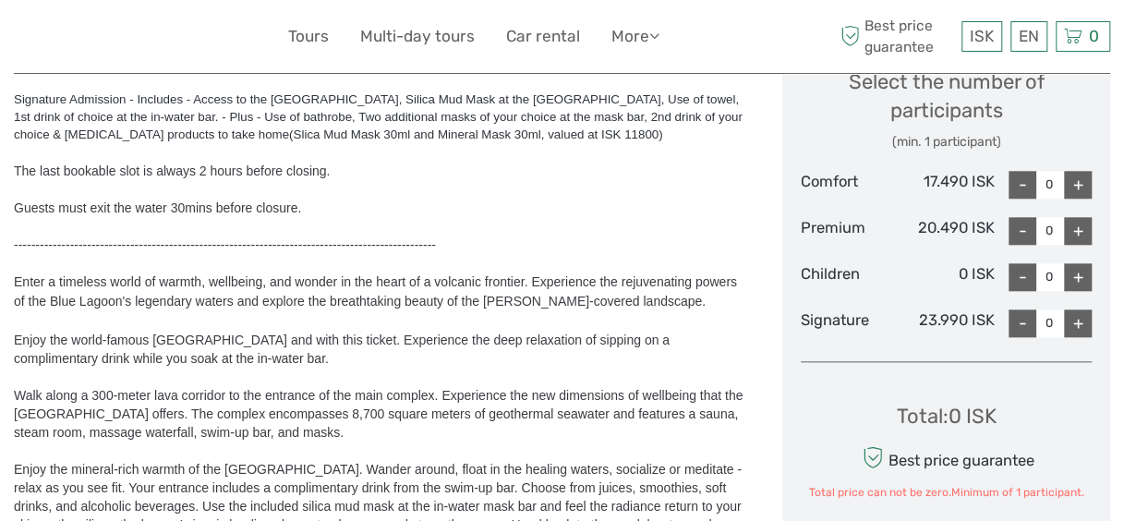
scroll to position [814, 0]
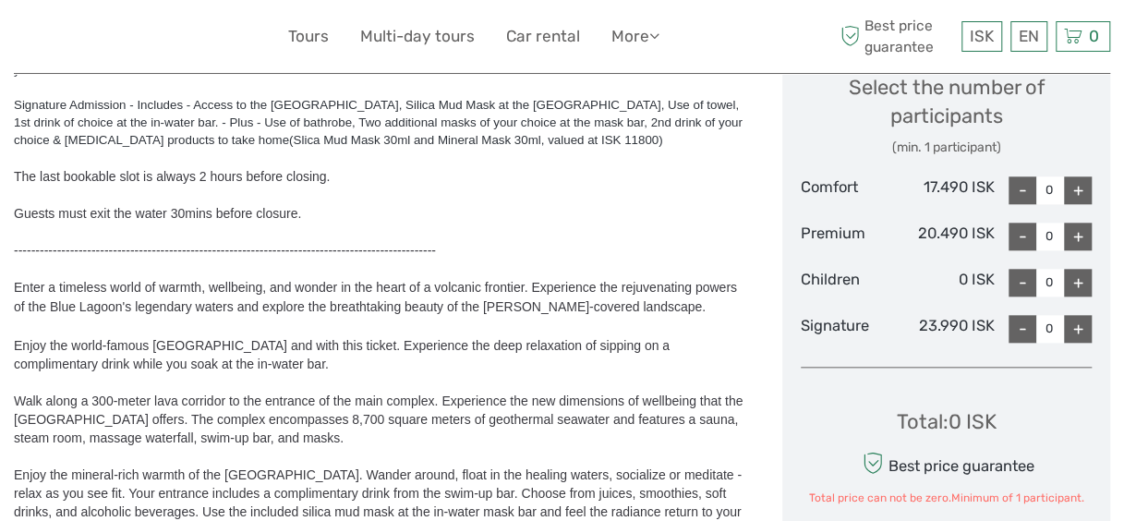
click at [1079, 192] on div "+" at bounding box center [1078, 190] width 28 height 28
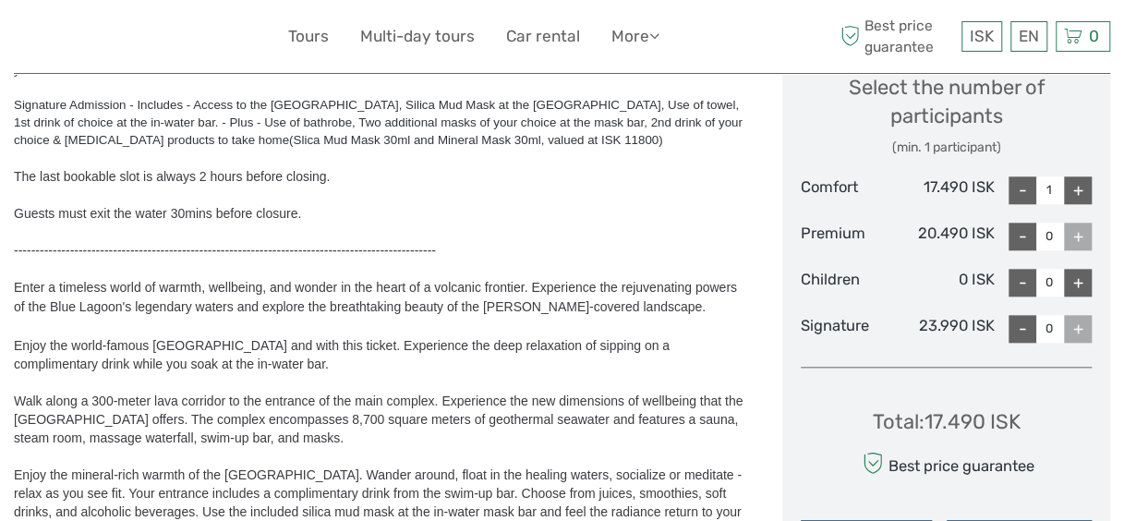
click at [1079, 192] on div "+" at bounding box center [1078, 190] width 28 height 28
type input "4"
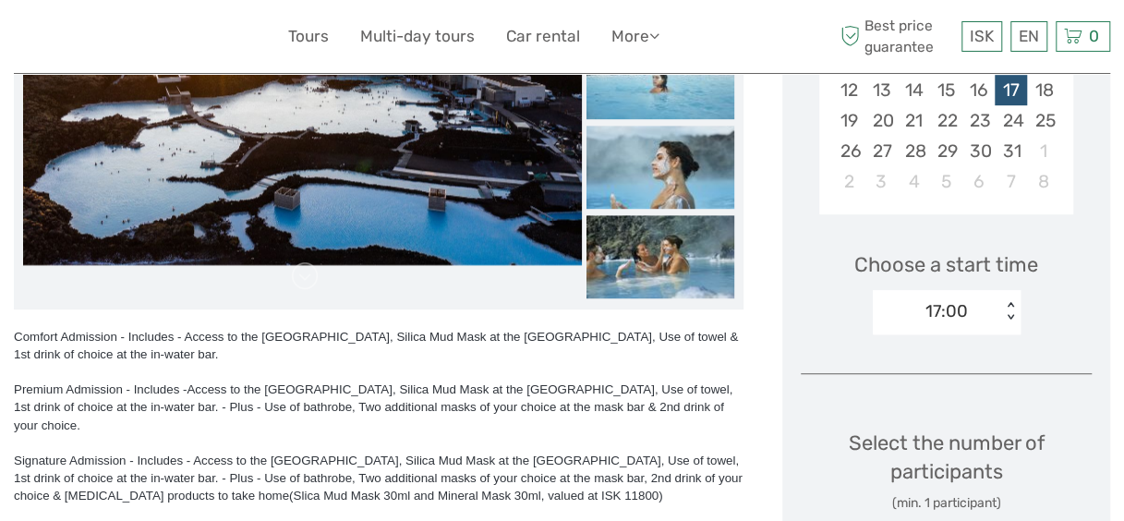
scroll to position [434, 0]
